Goal: Information Seeking & Learning: Check status

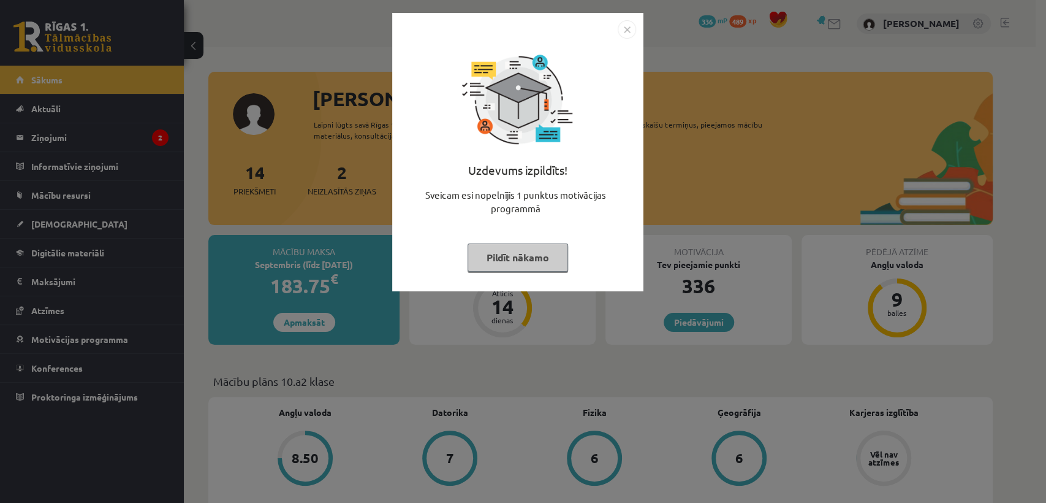
click at [510, 265] on button "Pildīt nākamo" at bounding box center [518, 257] width 101 height 28
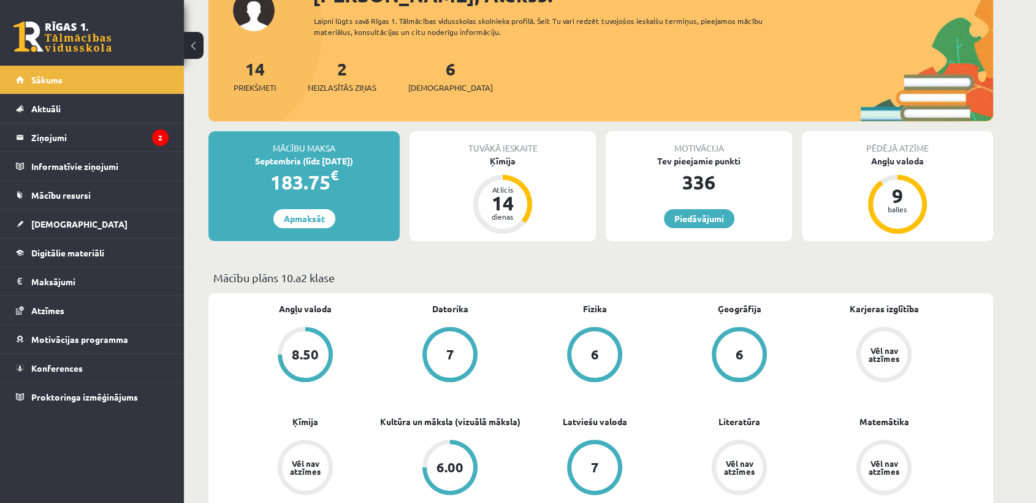
scroll to position [110, 0]
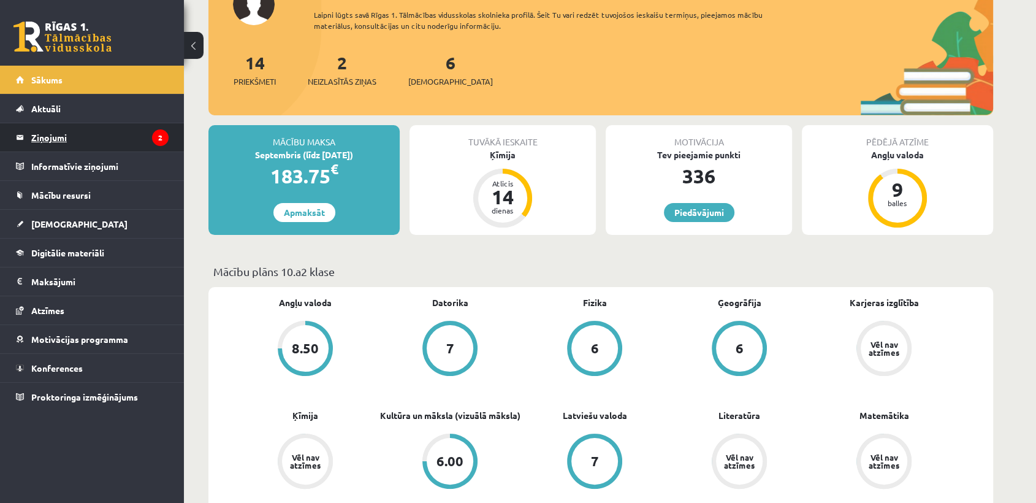
click at [123, 148] on legend "Ziņojumi 2" at bounding box center [99, 137] width 137 height 28
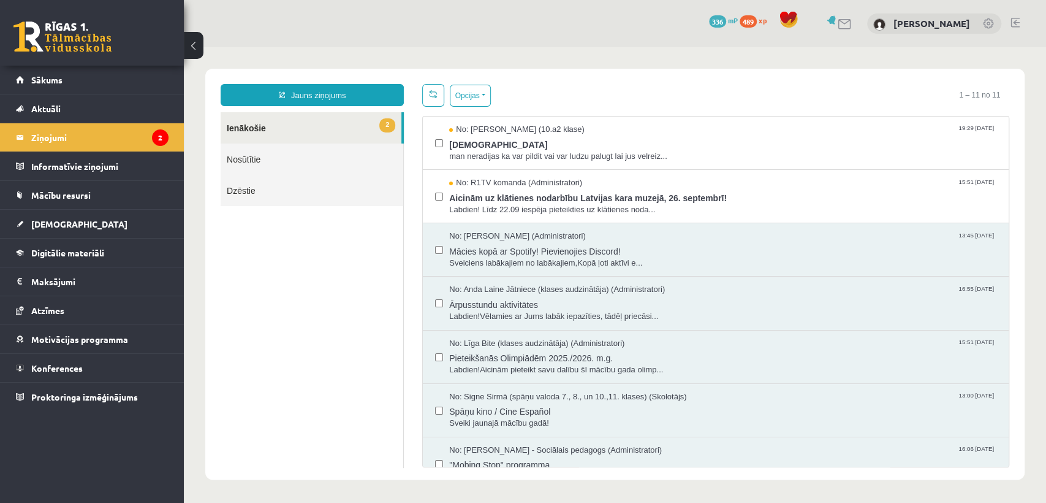
click at [853, 27] on link at bounding box center [845, 24] width 15 height 10
click at [792, 132] on div "No: Pāvels Ostapkovičs (10.a2 klase) 19:29 16/09/2025" at bounding box center [722, 130] width 547 height 12
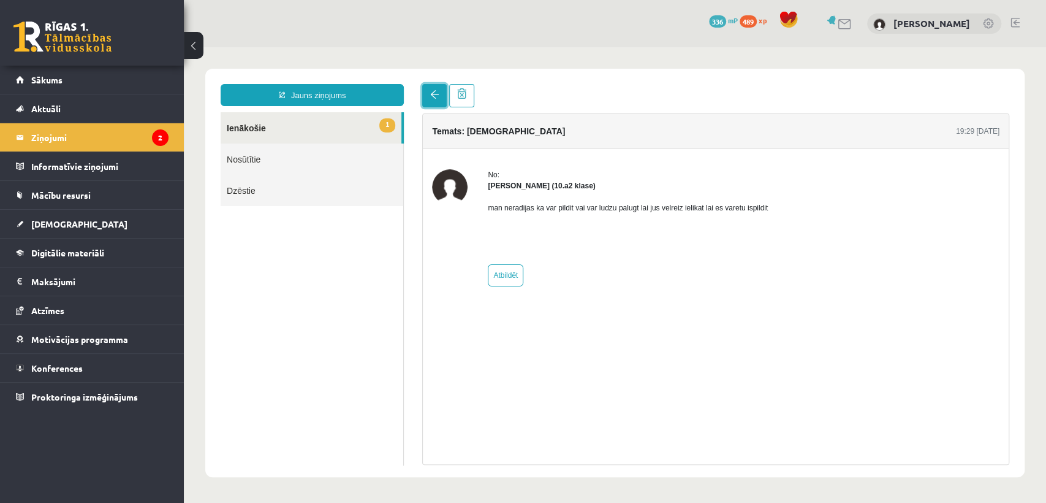
click at [427, 93] on link at bounding box center [434, 95] width 25 height 23
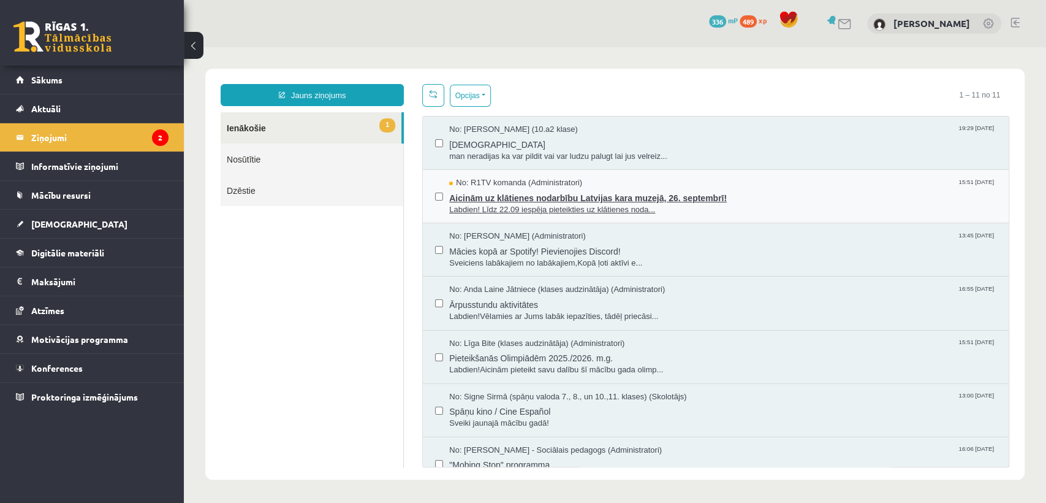
click at [665, 183] on div "No: R1TV komanda (Administratori) 15:51 16/09/2025" at bounding box center [722, 183] width 547 height 12
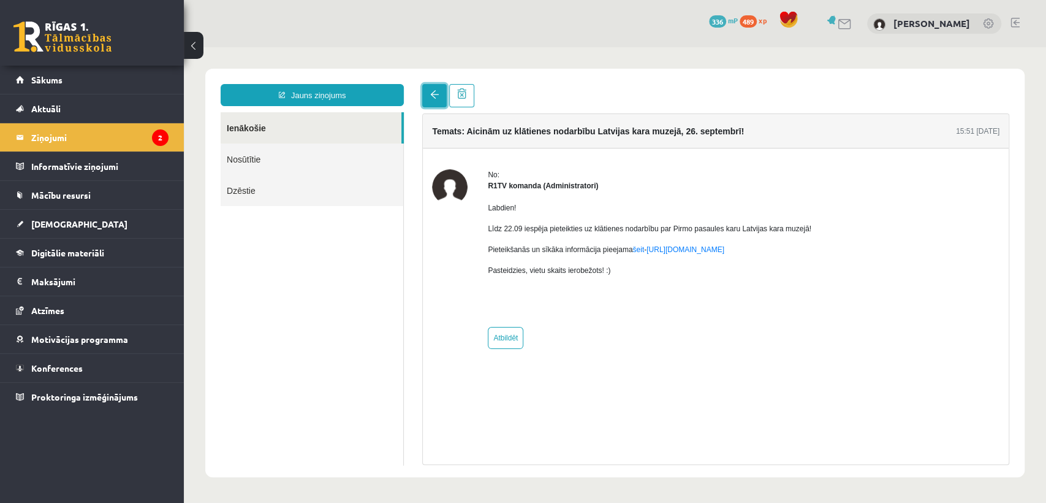
click at [434, 99] on span at bounding box center [434, 94] width 9 height 9
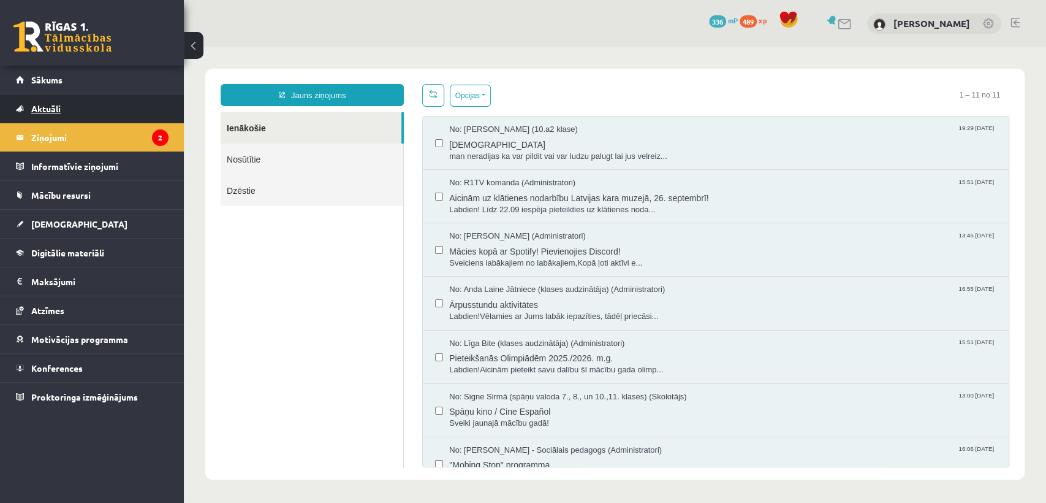
click at [99, 102] on link "Aktuāli" at bounding box center [92, 108] width 153 height 28
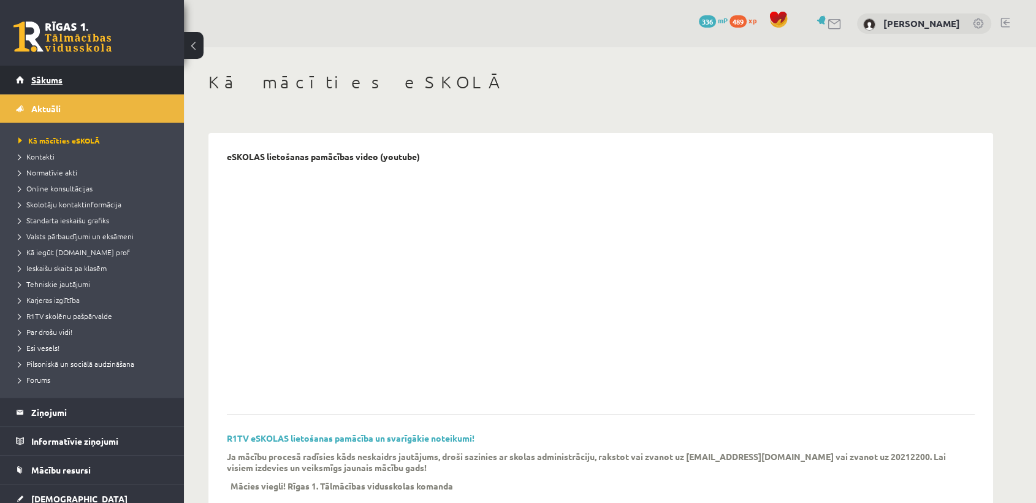
click at [101, 85] on link "Sākums" at bounding box center [92, 80] width 153 height 28
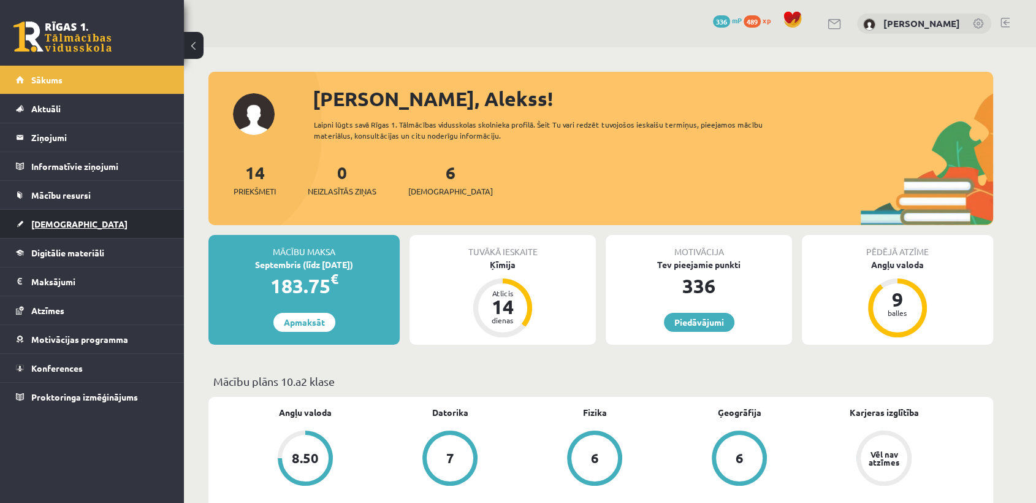
click at [78, 218] on link "[DEMOGRAPHIC_DATA]" at bounding box center [92, 224] width 153 height 28
